Goal: Book appointment/travel/reservation

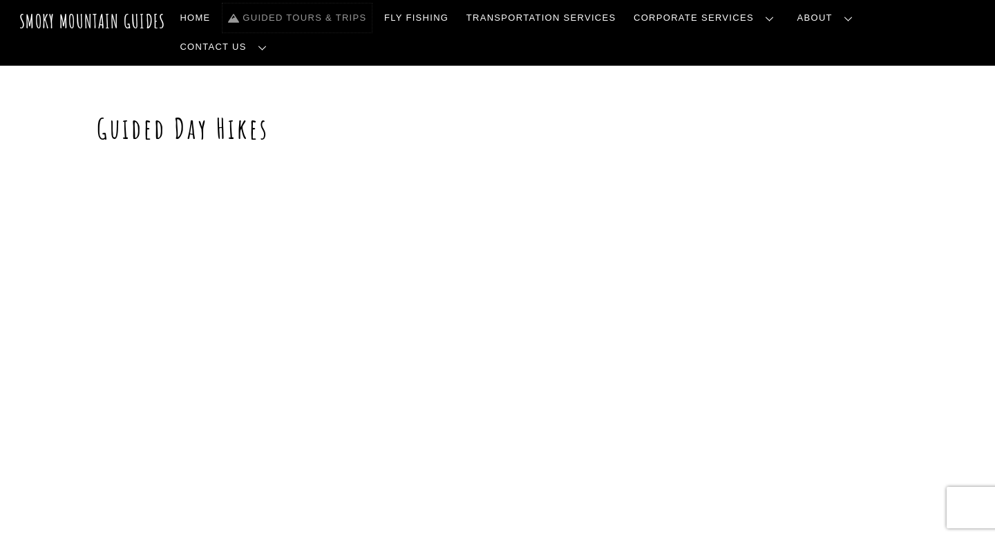
click at [372, 24] on link "Guided Tours & Trips" at bounding box center [297, 17] width 149 height 29
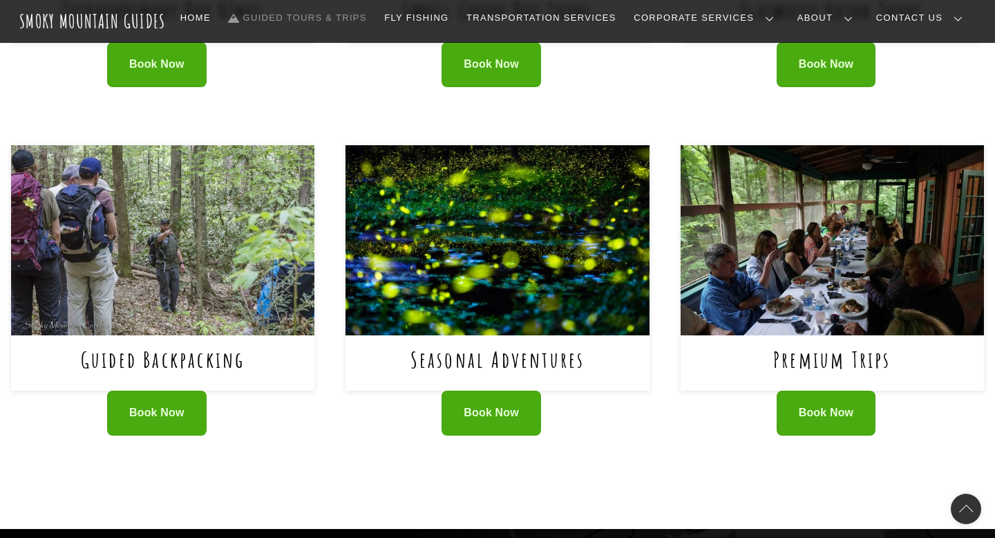
scroll to position [814, 0]
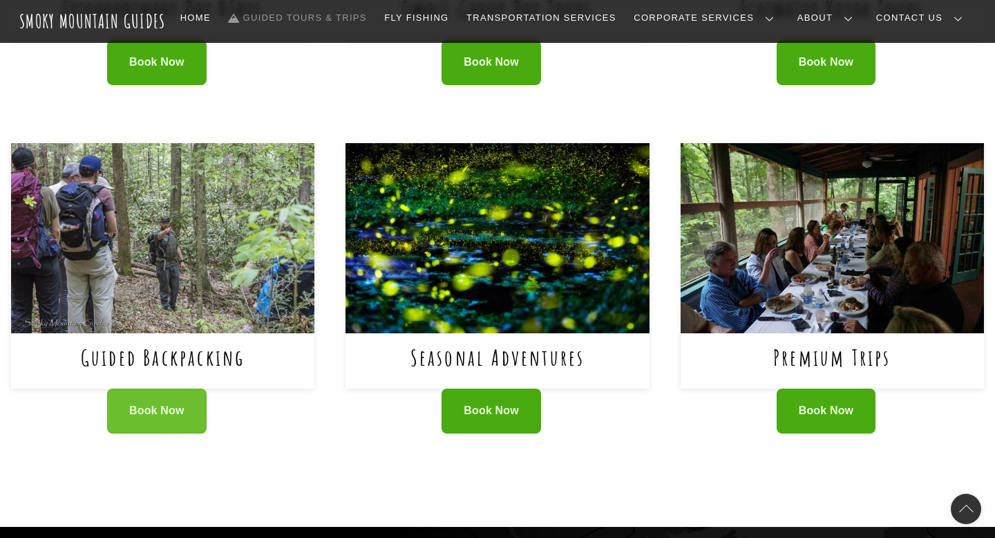
click at [120, 413] on link "Book Now" at bounding box center [157, 410] width 100 height 45
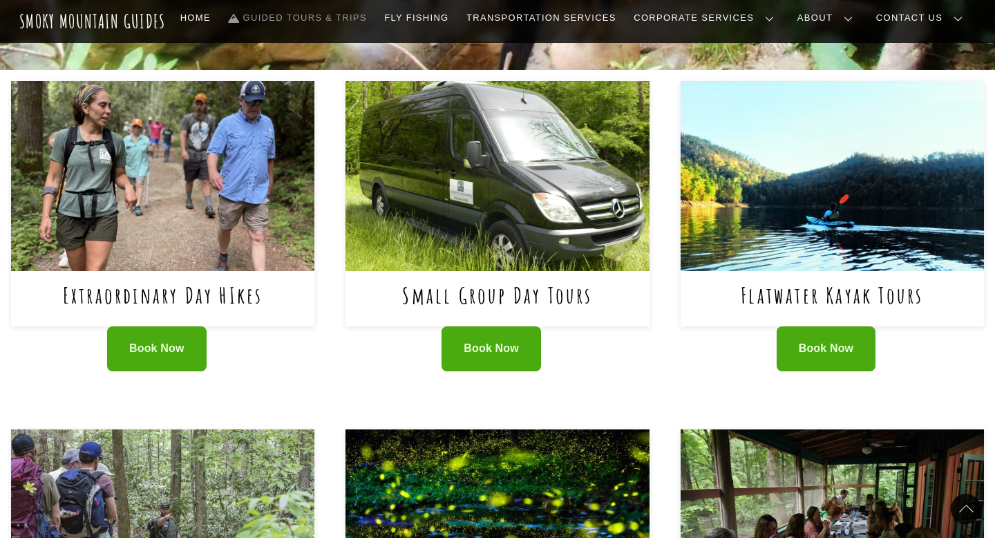
scroll to position [527, 0]
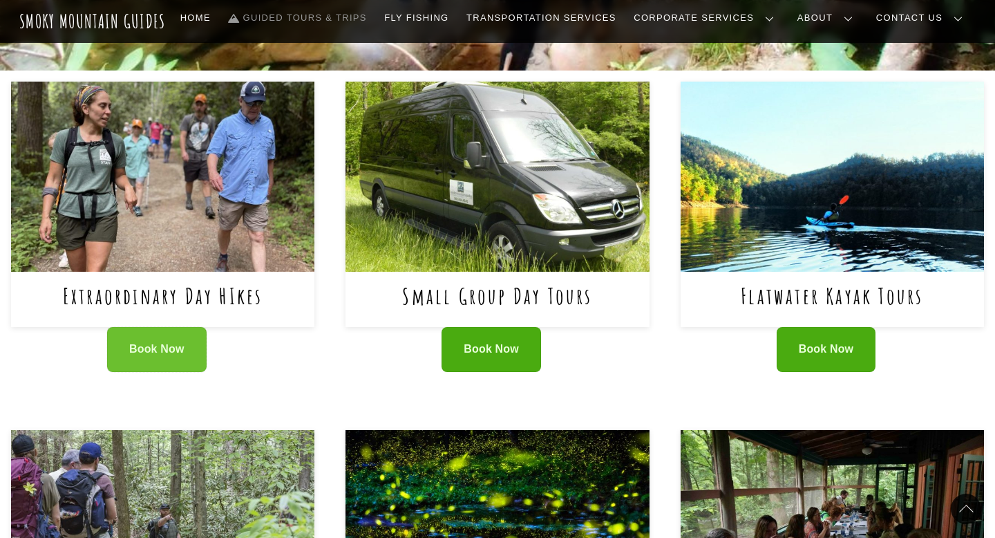
click at [190, 340] on link "Book Now" at bounding box center [157, 349] width 100 height 45
